Goal: Check status: Check status

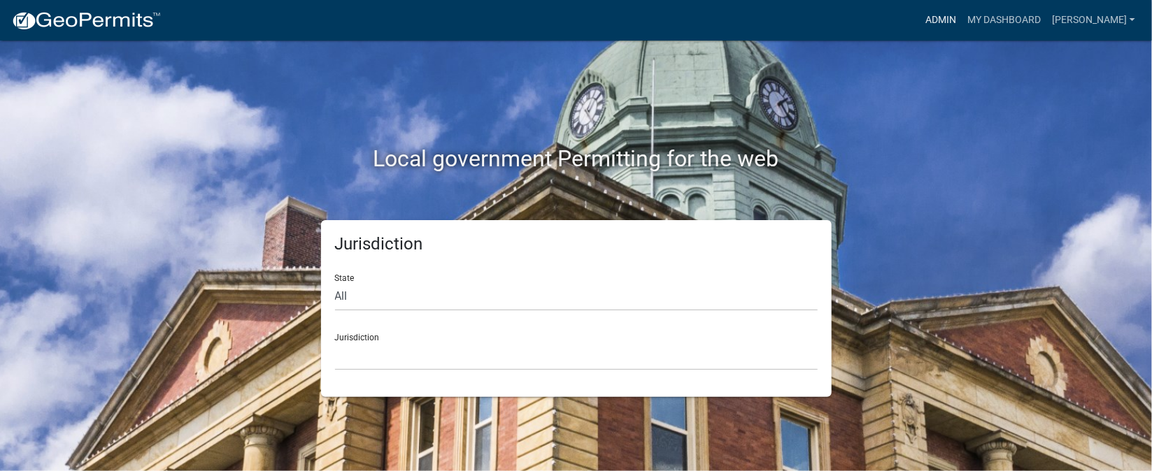
click at [962, 15] on link "Admin" at bounding box center [941, 20] width 42 height 27
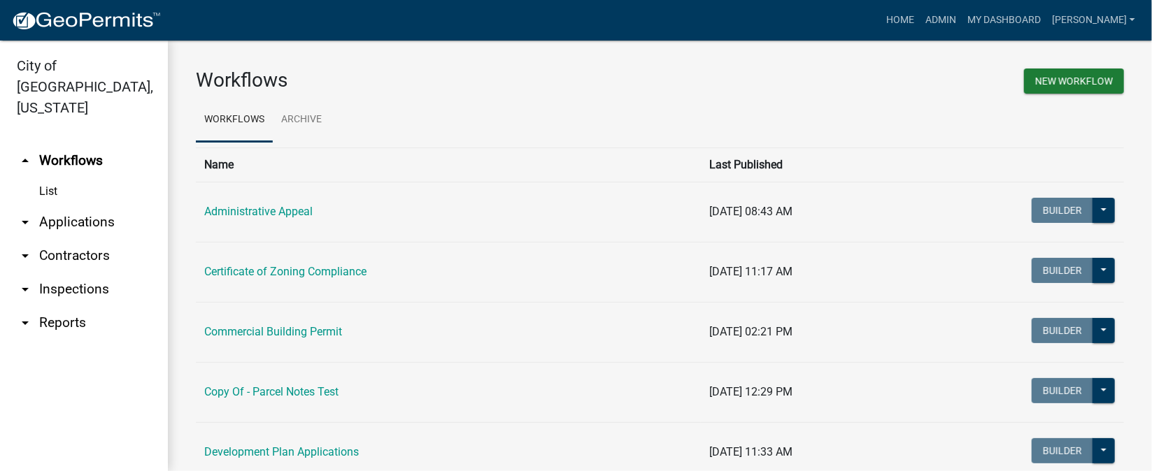
click at [106, 273] on link "arrow_drop_down Inspections" at bounding box center [84, 290] width 168 height 34
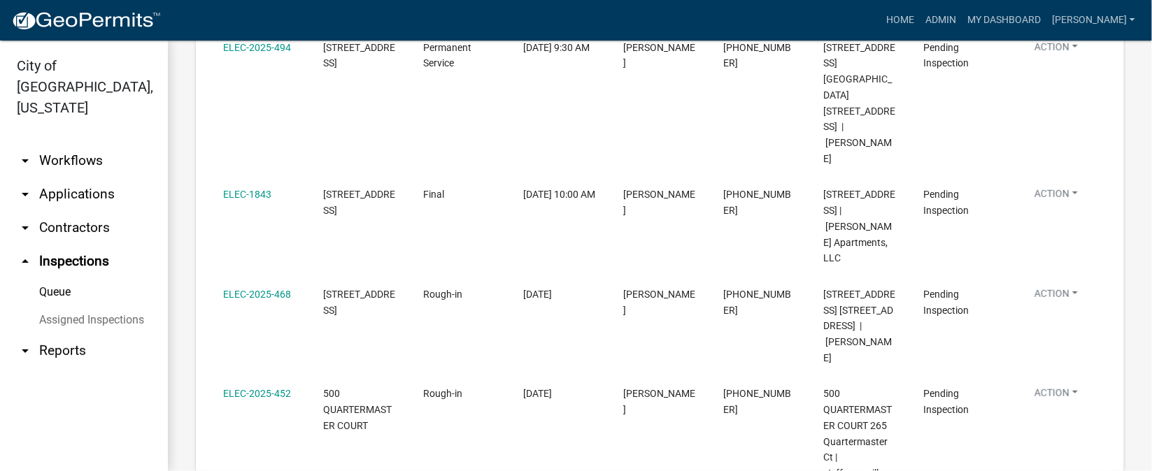
scroll to position [519, 0]
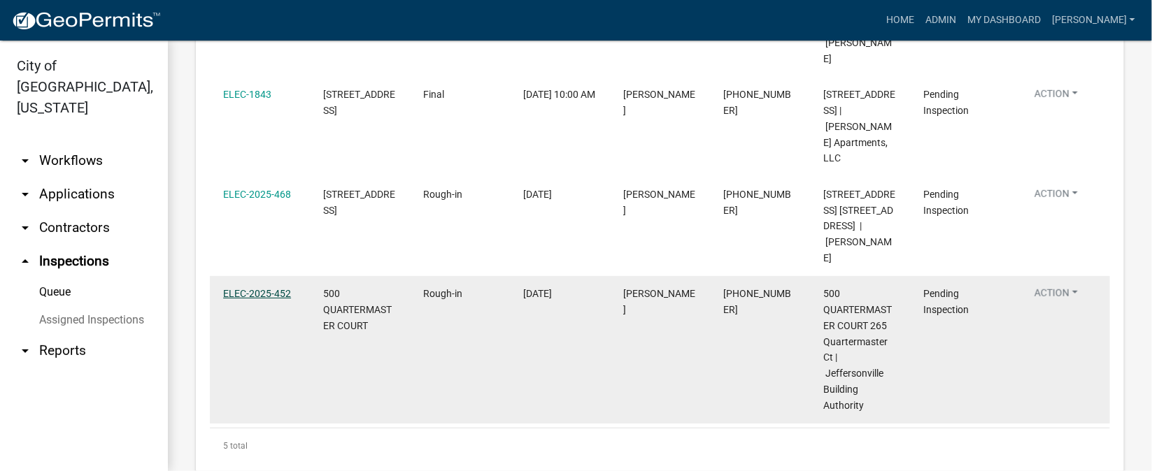
click at [233, 288] on link "ELEC-2025-452" at bounding box center [257, 293] width 68 height 11
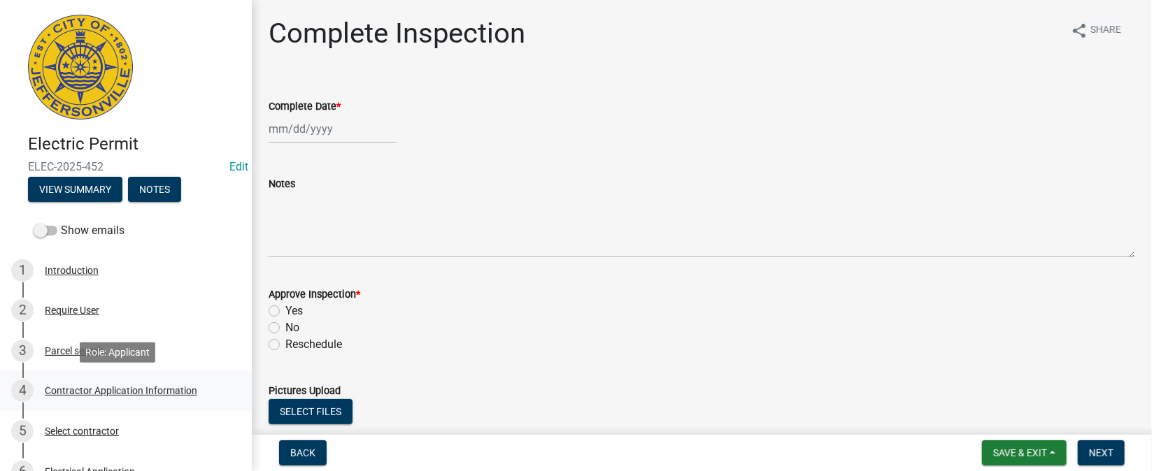
click at [127, 396] on div "Contractor Application Information" at bounding box center [121, 391] width 152 height 10
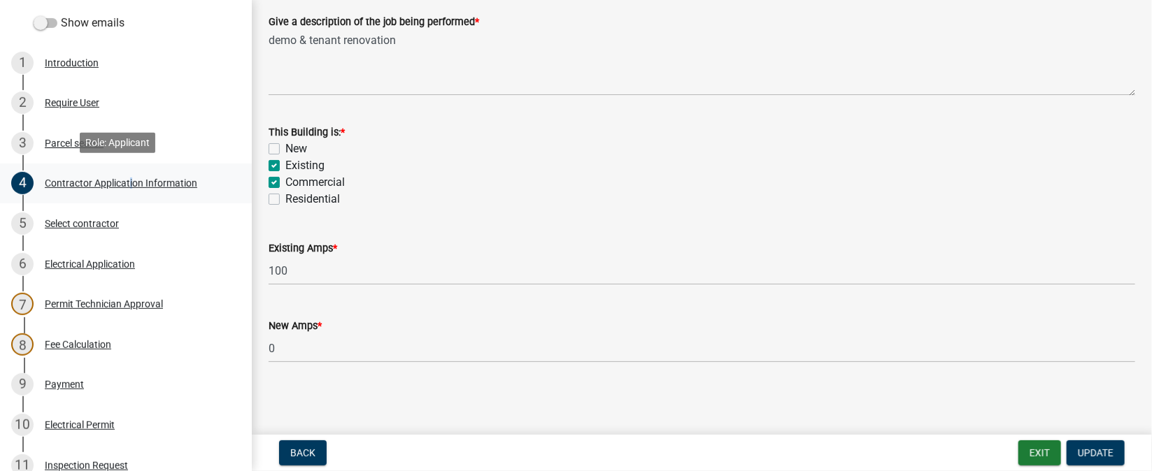
scroll to position [209, 0]
click at [93, 261] on div "Electrical Application" at bounding box center [90, 263] width 90 height 10
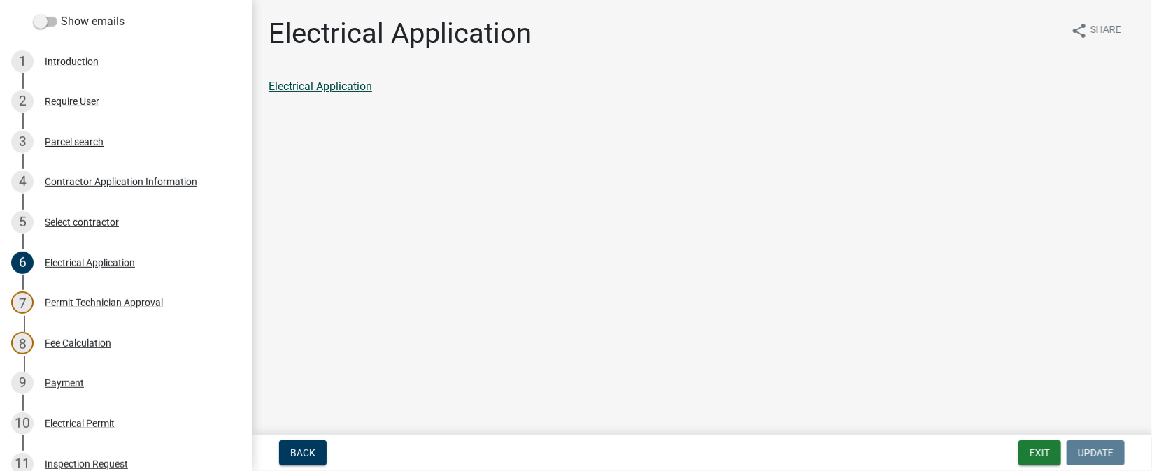
click at [331, 89] on link "Electrical Application" at bounding box center [321, 86] width 104 height 13
